Goal: Use online tool/utility

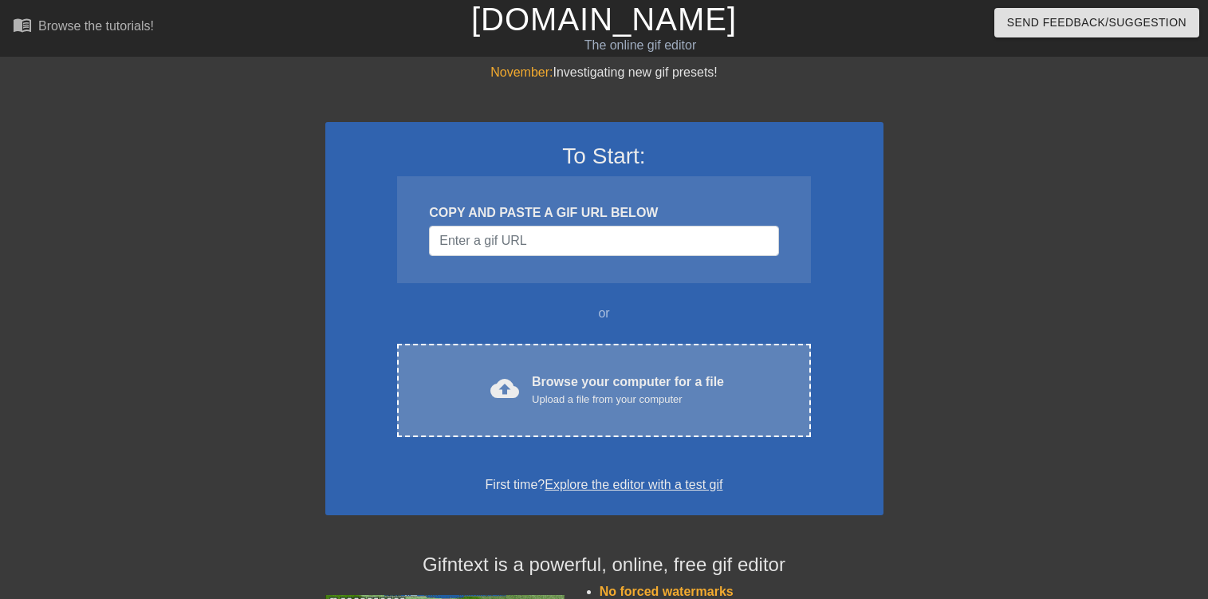
click at [599, 393] on div "Upload a file from your computer" at bounding box center [628, 399] width 192 height 16
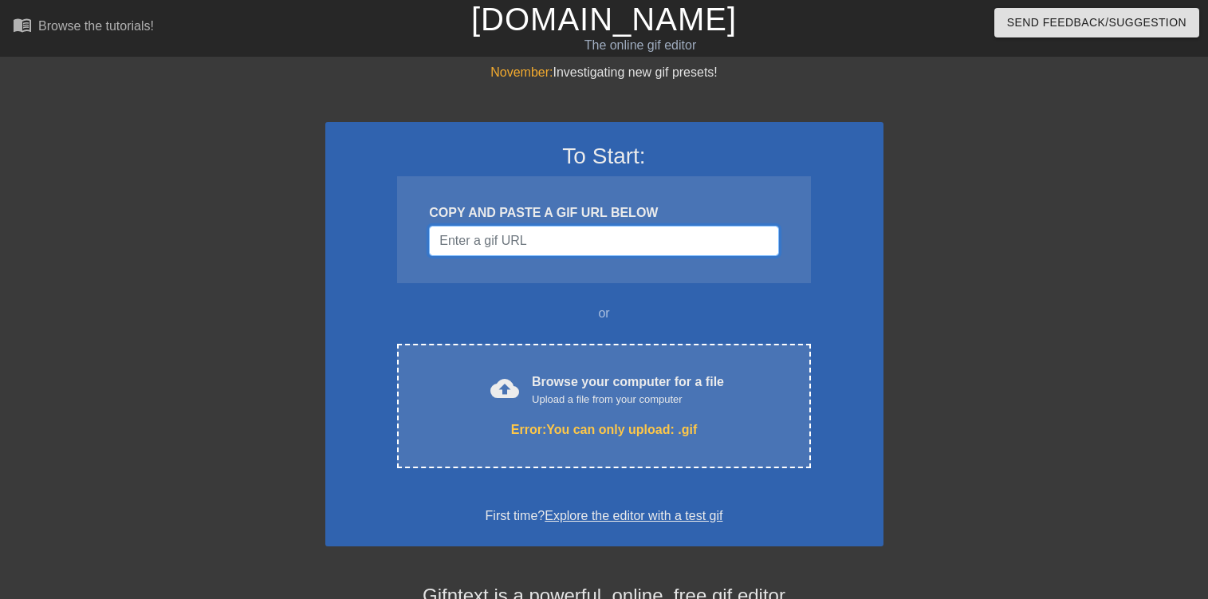
click at [536, 230] on input "Username" at bounding box center [603, 241] width 349 height 30
